Goal: Navigation & Orientation: Understand site structure

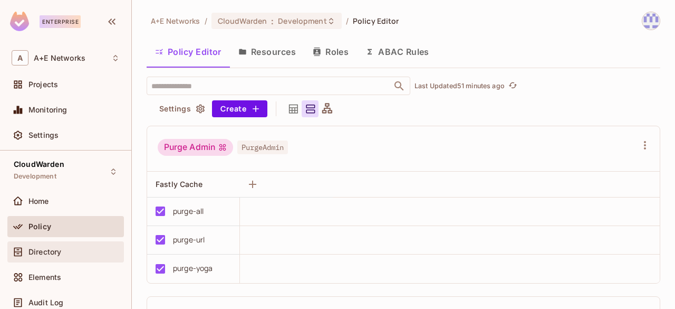
click at [49, 252] on span "Directory" at bounding box center [44, 251] width 33 height 8
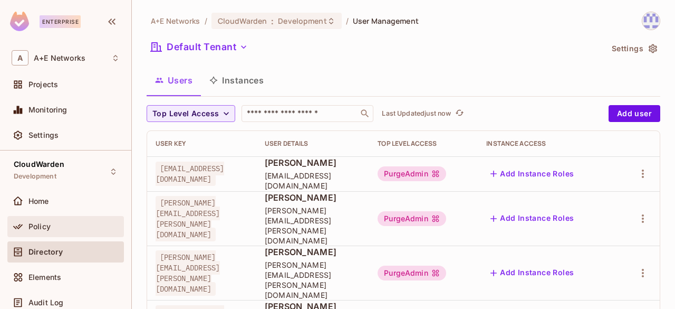
click at [47, 227] on span "Policy" at bounding box center [39, 226] width 22 height 8
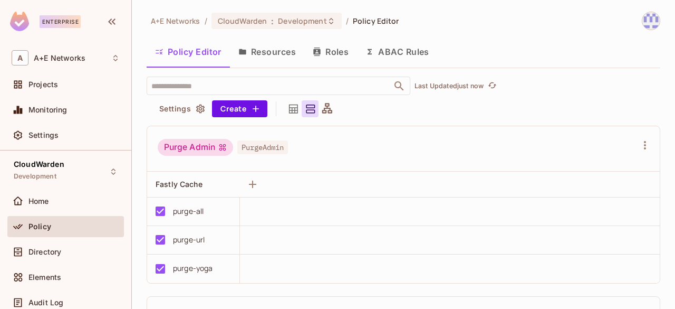
click at [327, 54] on button "Roles" at bounding box center [330, 52] width 53 height 26
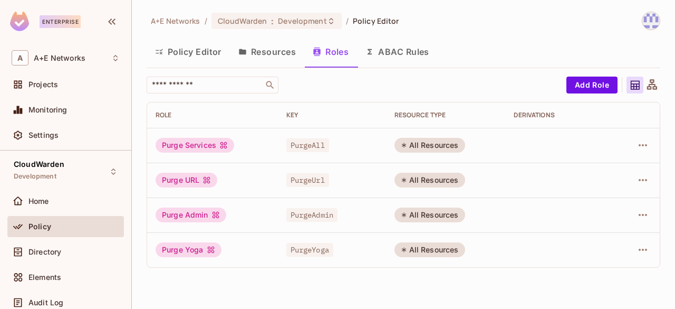
click at [281, 49] on button "Resources" at bounding box center [267, 52] width 74 height 26
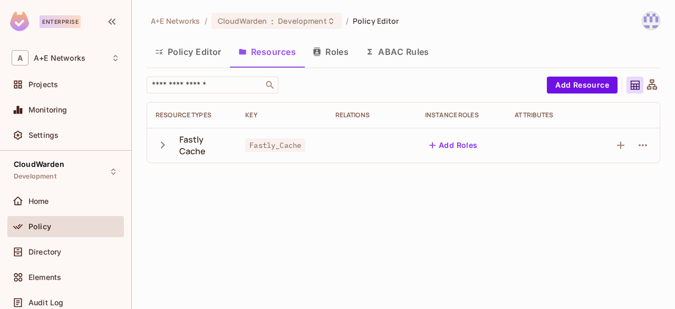
click at [193, 58] on button "Policy Editor" at bounding box center [188, 52] width 83 height 26
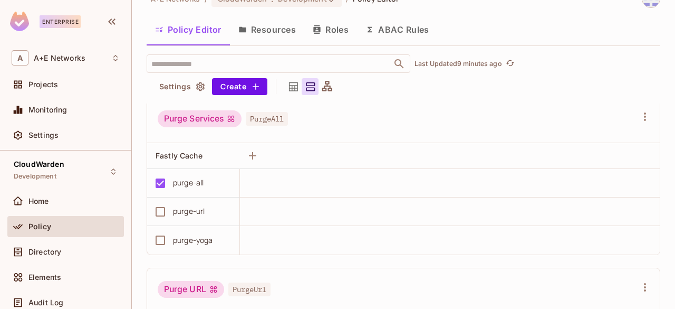
scroll to position [211, 0]
